Goal: Task Accomplishment & Management: Manage account settings

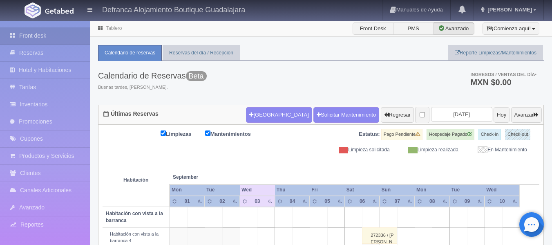
scroll to position [47, 0]
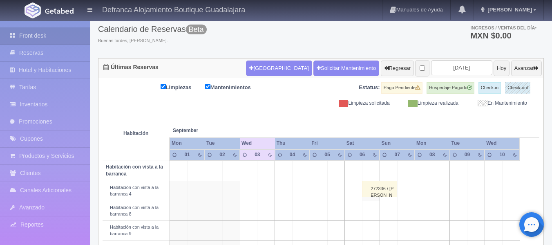
click at [288, 114] on th at bounding box center [266, 122] width 52 height 31
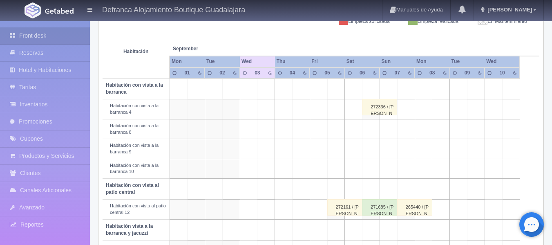
scroll to position [169, 0]
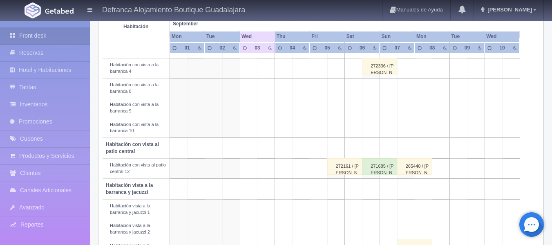
click at [386, 68] on div "272336 / [PERSON_NAME]" at bounding box center [379, 66] width 35 height 16
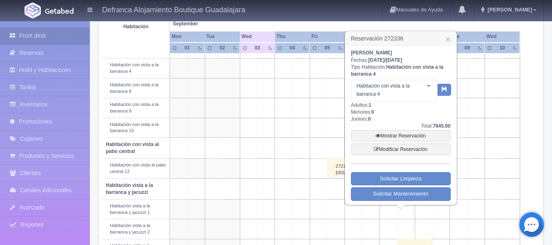
click at [499, 145] on td at bounding box center [494, 148] width 18 height 21
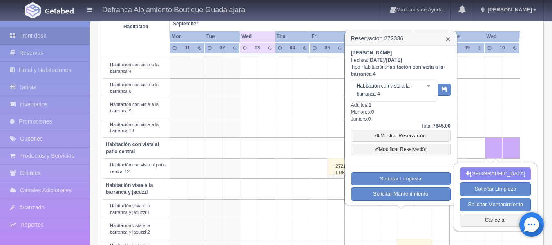
click at [448, 39] on link "×" at bounding box center [447, 39] width 5 height 9
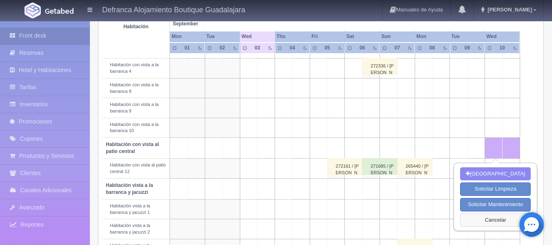
click at [491, 219] on button "Cancelar" at bounding box center [495, 219] width 71 height 13
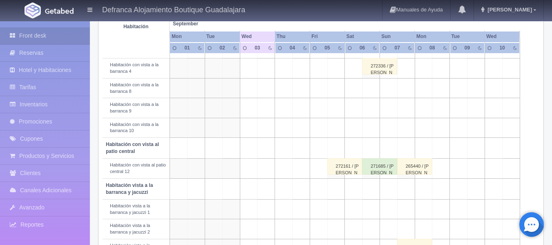
click at [372, 172] on div "271685 / [PERSON_NAME]" at bounding box center [379, 166] width 35 height 16
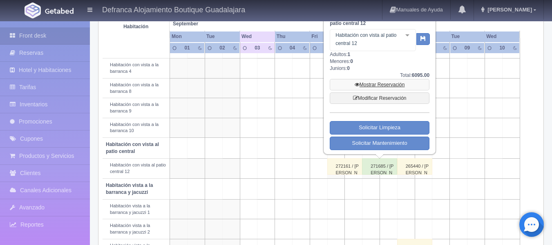
click at [398, 83] on link "Mostrar Reservación" at bounding box center [380, 84] width 100 height 11
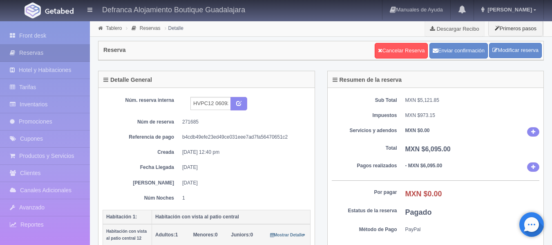
click at [166, 162] on div "Núm. reserva interna HVPC12 060925-070925 Núm de reserva 271685 Referencia de p…" at bounding box center [207, 149] width 208 height 105
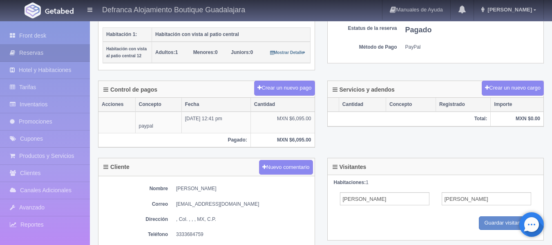
scroll to position [163, 0]
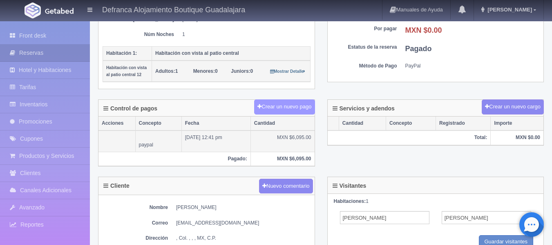
drag, startPoint x: 295, startPoint y: 108, endPoint x: 192, endPoint y: 141, distance: 108.2
click at [196, 141] on div "Control de pagos Crear un nuevo pago Acciones Concepto Fecha Cantidad paypal [D…" at bounding box center [206, 132] width 217 height 67
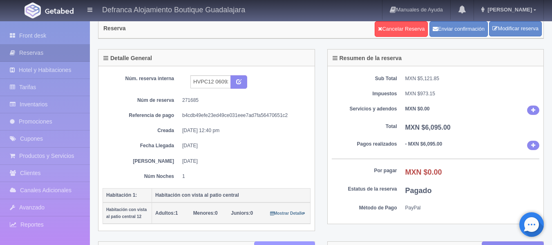
scroll to position [0, 0]
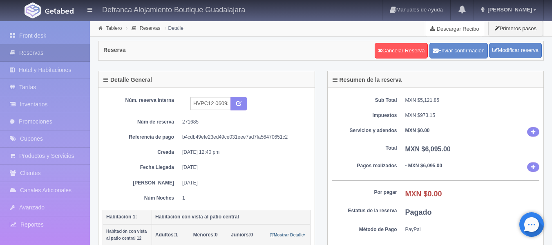
click at [456, 30] on link "Descargar Recibo" at bounding box center [454, 28] width 58 height 16
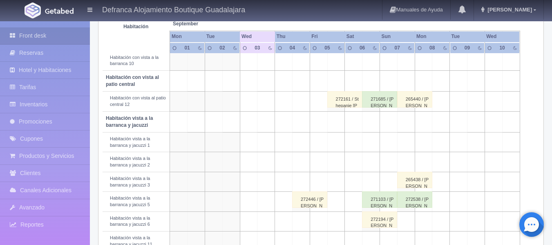
scroll to position [245, 0]
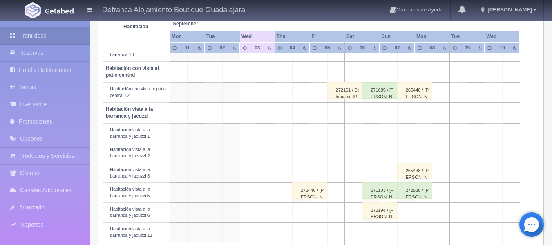
click at [369, 193] on div "271103 / [PERSON_NAME]" at bounding box center [379, 190] width 35 height 16
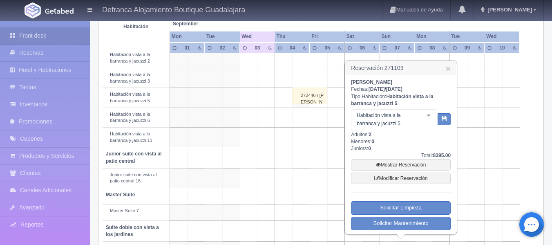
scroll to position [368, 0]
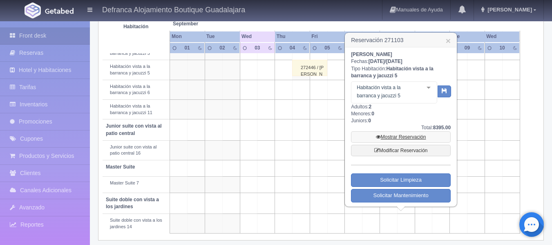
click at [393, 136] on link "Mostrar Reservación" at bounding box center [401, 136] width 100 height 11
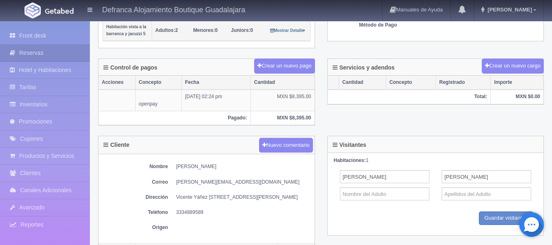
scroll to position [245, 0]
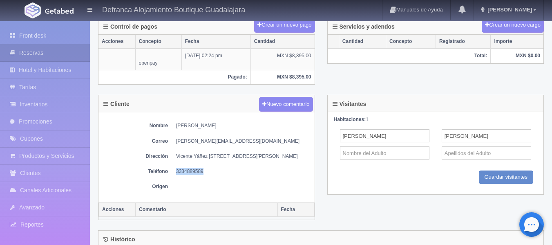
drag, startPoint x: 177, startPoint y: 177, endPoint x: 206, endPoint y: 176, distance: 29.0
click at [206, 175] on dd "3334889589" at bounding box center [243, 171] width 134 height 7
copy dd "3334889589"
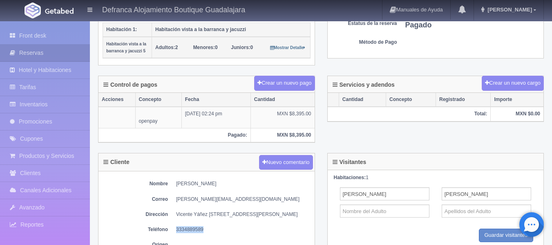
scroll to position [186, 0]
